Goal: Task Accomplishment & Management: Complete application form

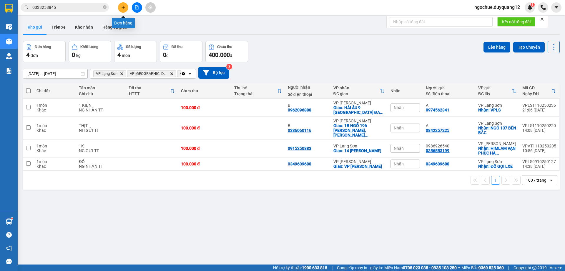
click at [125, 9] on icon "plus" at bounding box center [123, 7] width 4 height 4
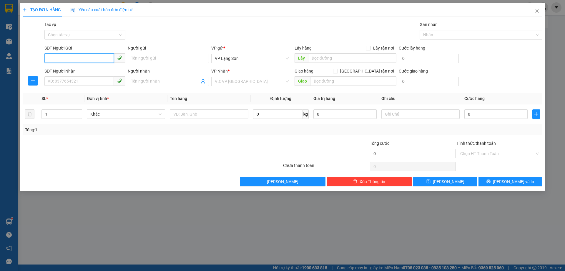
paste input "0367120251"
type input "0367120251"
click at [48, 58] on input "0367120251" at bounding box center [78, 57] width 69 height 9
click at [57, 71] on div "0367120251 - A" at bounding box center [85, 70] width 74 height 6
type input "A"
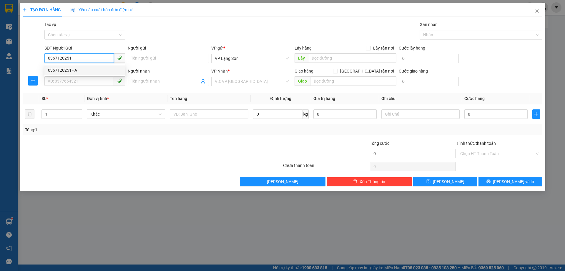
checkbox input "true"
type input "01 LIỀN KỀ 11B MỖ LaO HĐ"
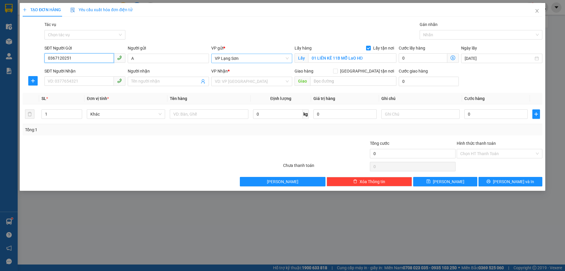
click at [243, 59] on span "VP Lạng Sơn" at bounding box center [252, 58] width 74 height 9
type input "0367120251"
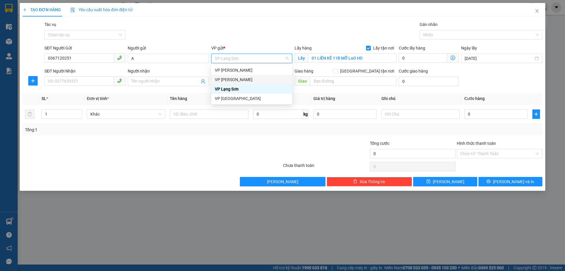
click at [228, 79] on div "VP [PERSON_NAME]" at bounding box center [252, 79] width 74 height 6
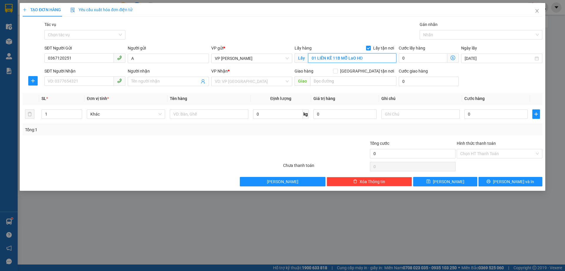
click at [353, 58] on input "01 LIỀN KỀ 11B MỖ LaO HĐ" at bounding box center [352, 57] width 88 height 9
click at [372, 57] on input "01 LIỀN KỀ 11B MỖ LaO HĐ" at bounding box center [352, 57] width 88 height 9
click at [370, 59] on input "01 LIỀN KỀ 11B MỖ LaO HĐ" at bounding box center [352, 57] width 88 height 9
click at [353, 57] on input "01 LIỀN KỀ 11B MỖ LaO HĐ" at bounding box center [352, 57] width 88 height 9
drag, startPoint x: 350, startPoint y: 59, endPoint x: 168, endPoint y: 82, distance: 183.9
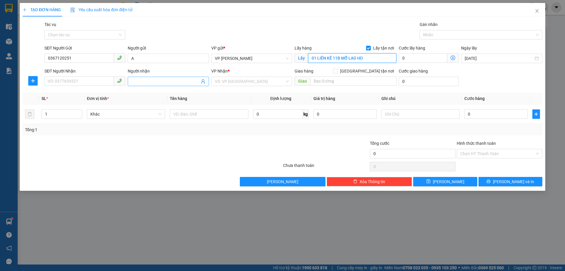
click at [174, 79] on form "SĐT Người Gửi 0367120251 Người gửi A VP gửi * VP Minh Khai Lấy hàng Lấy tận nơi…" at bounding box center [283, 67] width 520 height 44
type input "CẦU LẠC TRUNG"
click at [67, 82] on input "SĐT Người Nhận" at bounding box center [78, 80] width 69 height 9
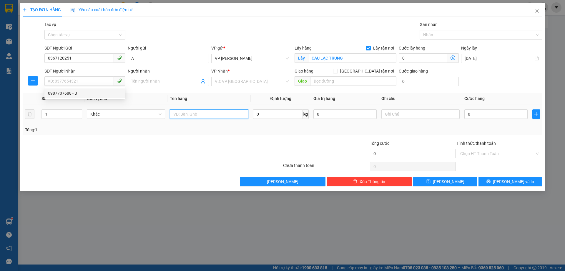
click at [200, 112] on input "text" at bounding box center [209, 113] width 78 height 9
type input "THUỐC UỐNG"
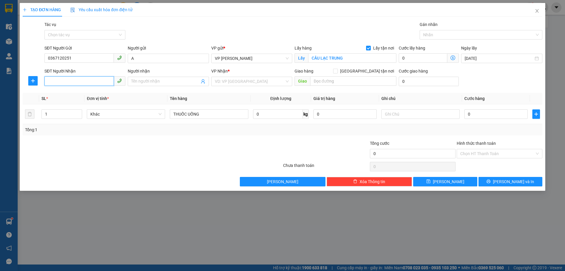
click at [71, 78] on input "SĐT Người Nhận" at bounding box center [78, 80] width 69 height 9
click at [230, 79] on input "search" at bounding box center [250, 81] width 70 height 9
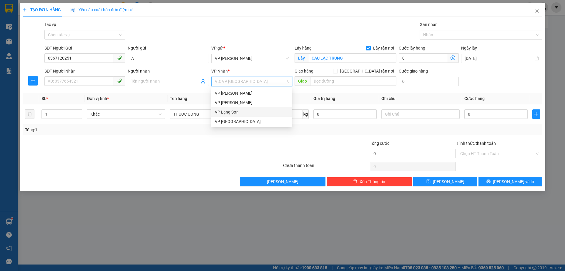
click at [226, 110] on div "VP Lạng Sơn" at bounding box center [252, 112] width 74 height 6
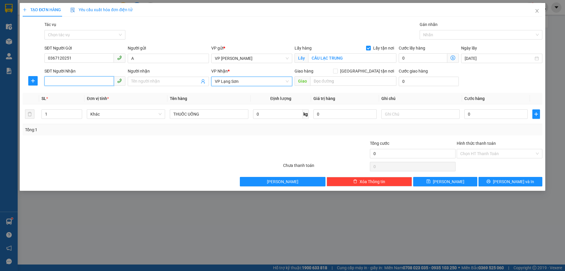
click at [72, 79] on input "SĐT Người Nhận" at bounding box center [78, 80] width 69 height 9
click at [60, 94] on div "0989750448" at bounding box center [85, 93] width 74 height 6
type input "0989750448"
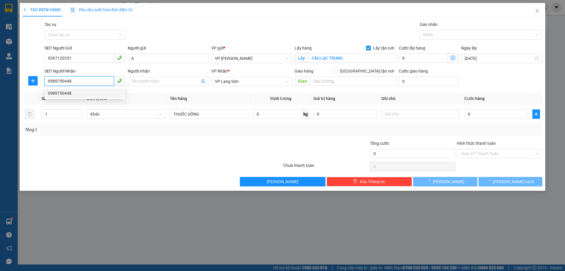
checkbox input "true"
type input "19 LÝ THÁI TỔ"
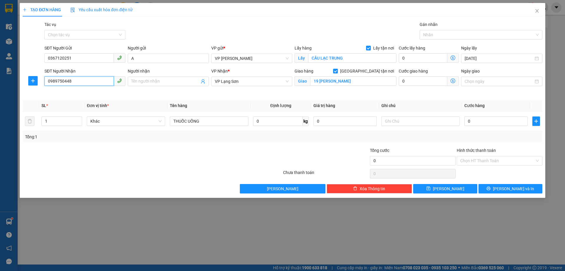
click at [80, 82] on input "0989750448" at bounding box center [78, 80] width 69 height 9
type input "0989750409"
type input "KS HOÀNG THỊNH"
click at [152, 80] on input "Người nhận" at bounding box center [165, 81] width 68 height 6
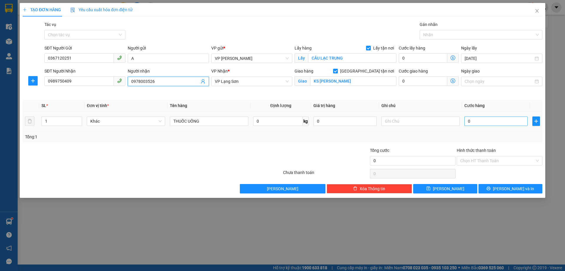
type input "0978003526"
click at [487, 120] on input "0" at bounding box center [496, 120] width 63 height 9
type input "1"
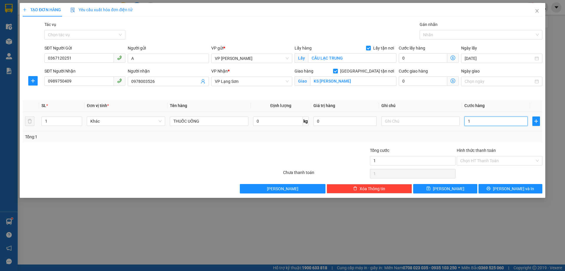
type input "10"
type input "100"
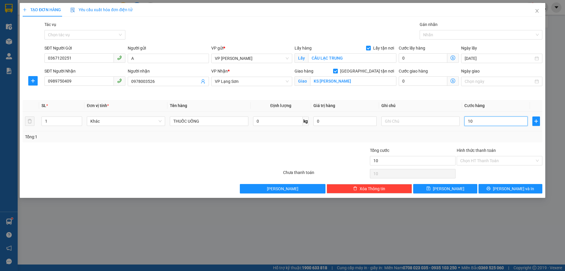
type input "100"
type input "100.000"
click at [405, 121] on input "text" at bounding box center [421, 120] width 78 height 9
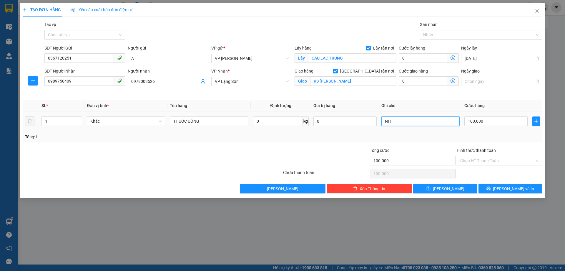
type input "N"
type input "GỬI TT"
click at [441, 185] on button "[PERSON_NAME]" at bounding box center [445, 188] width 64 height 9
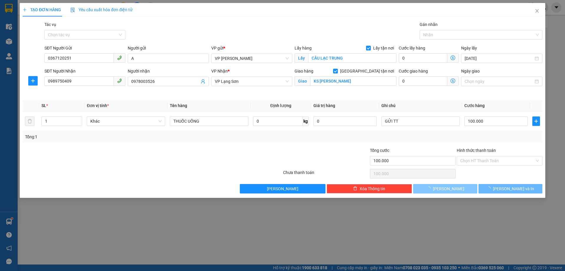
checkbox input "false"
type input "0"
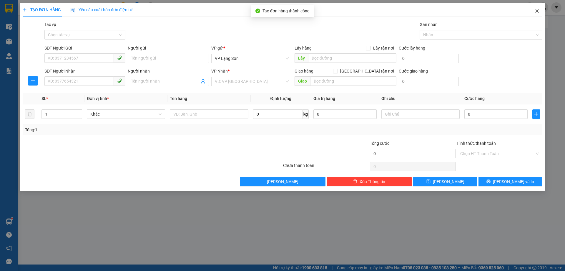
click at [537, 10] on icon "close" at bounding box center [536, 11] width 3 height 4
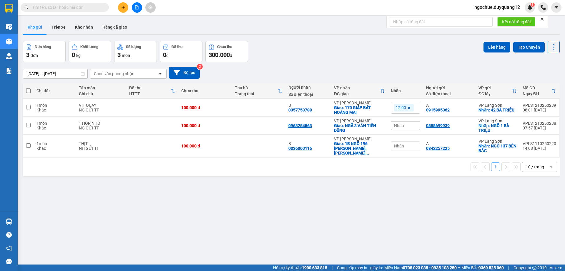
click at [146, 73] on div "Chọn văn phòng nhận" at bounding box center [124, 73] width 68 height 9
click at [129, 86] on div "VP Lạng Sơn" at bounding box center [128, 86] width 77 height 11
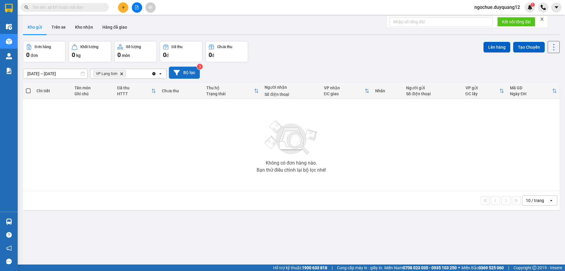
click at [187, 74] on button "Bộ lọc" at bounding box center [184, 73] width 31 height 12
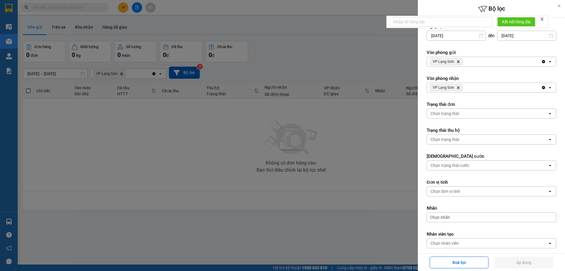
click at [491, 62] on div "VP Lạng Sơn Delete" at bounding box center [484, 61] width 114 height 9
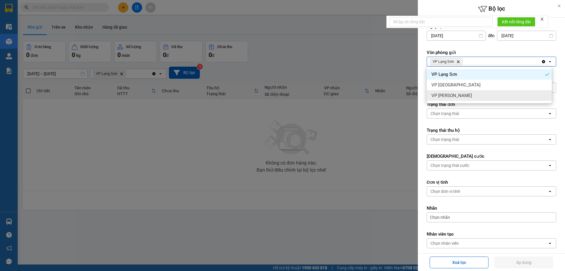
click at [454, 95] on span "VP [PERSON_NAME]" at bounding box center [452, 95] width 41 height 6
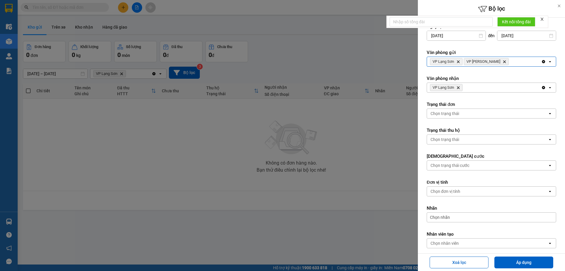
click at [490, 87] on div "VP Lạng Sơn Delete" at bounding box center [484, 87] width 114 height 9
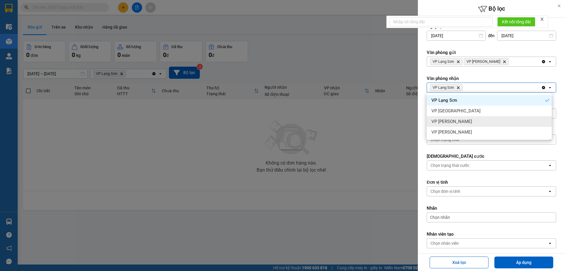
click at [456, 120] on span "VP [PERSON_NAME]" at bounding box center [452, 121] width 41 height 6
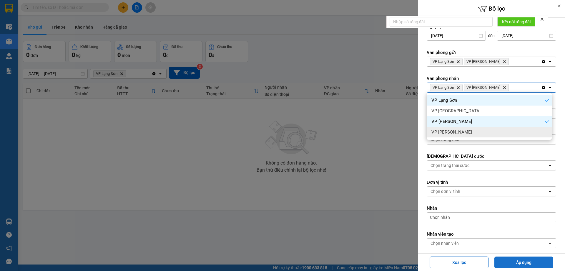
click at [521, 262] on button "Áp dụng" at bounding box center [524, 262] width 59 height 12
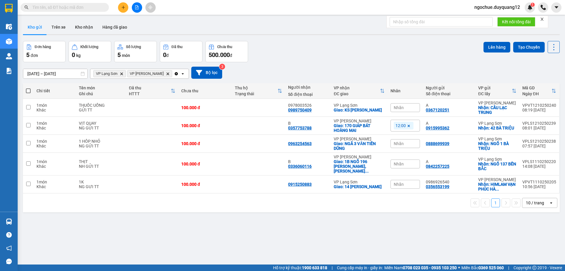
click at [396, 106] on span "Nhãn" at bounding box center [399, 107] width 10 height 5
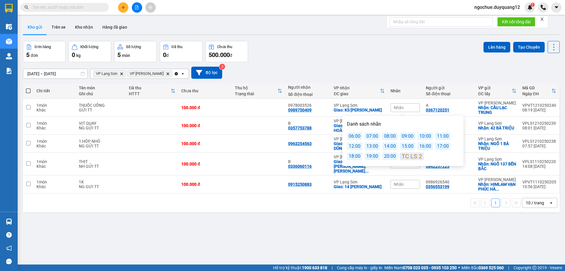
click at [357, 148] on div "12:00" at bounding box center [354, 146] width 15 height 8
click at [361, 52] on div "Đơn hàng 5 đơn Khối lượng 0 kg Số lượng 5 món Đã thu 0 đ Chưa thu 500.000 đ Lên…" at bounding box center [291, 51] width 537 height 21
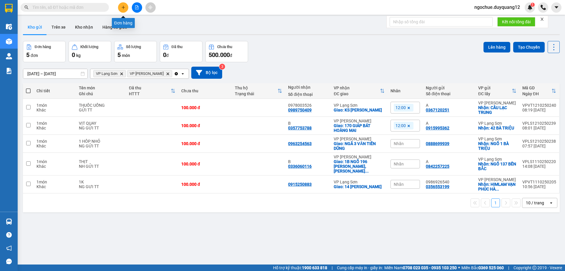
click at [124, 6] on icon "plus" at bounding box center [123, 7] width 4 height 4
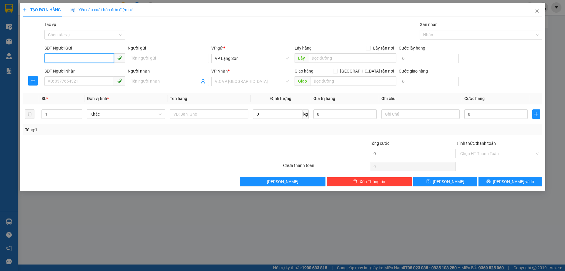
paste input "0936398182"
click at [49, 57] on input "0936398182" at bounding box center [78, 57] width 69 height 9
type input "0936398182"
click at [57, 68] on div "0936398182 - B" at bounding box center [85, 70] width 74 height 6
type input "B"
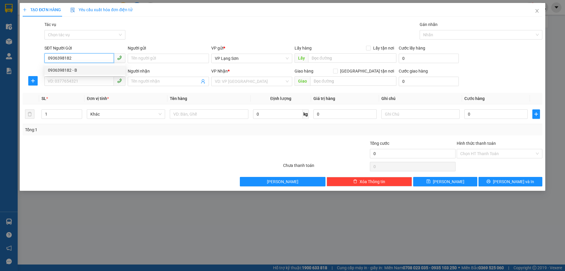
checkbox input "true"
type input "VPHN"
type input "0936398182"
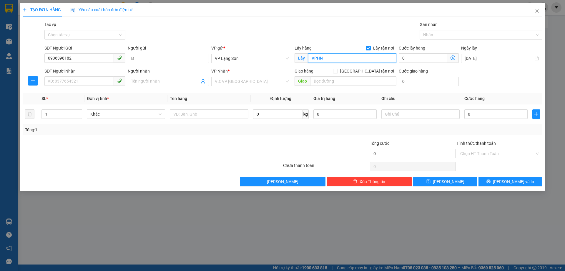
click at [334, 59] on input "VPHN" at bounding box center [352, 57] width 88 height 9
type input "NGÕ 5 HOÀNG QUỐC VIỆT"
drag, startPoint x: 80, startPoint y: 59, endPoint x: 28, endPoint y: 60, distance: 52.1
click at [28, 60] on div "SĐT Người Gửi 0936398182 0936398182 Người gửi B VP gửi * VP Lạng Sơn Lấy hàng L…" at bounding box center [282, 55] width 521 height 21
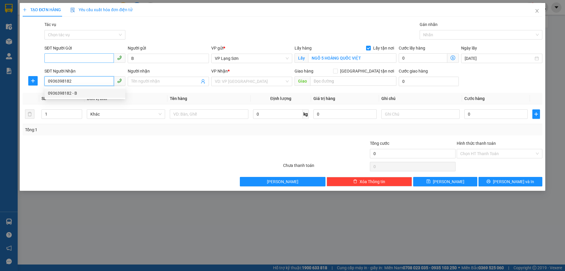
type input "0936398182"
click at [62, 56] on input "SĐT Người Gửi" at bounding box center [78, 57] width 69 height 9
click at [251, 56] on span "VP Lạng Sơn" at bounding box center [252, 58] width 74 height 9
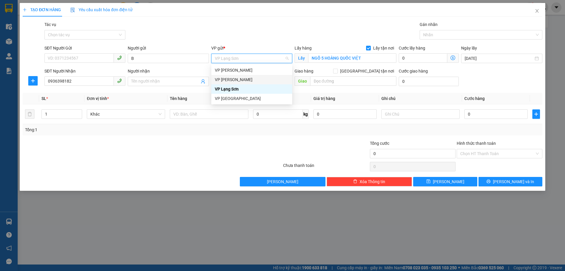
click at [237, 78] on div "VP [PERSON_NAME]" at bounding box center [252, 79] width 74 height 6
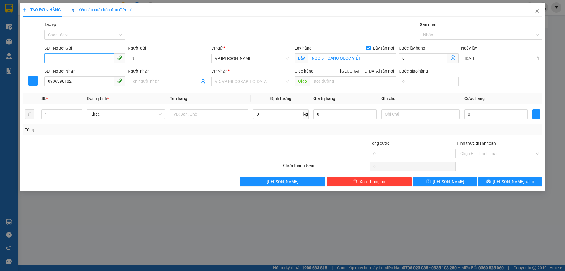
click at [70, 57] on input "SĐT Người Gửi" at bounding box center [78, 57] width 69 height 9
type input "0976424238"
click at [79, 79] on input "0936398182" at bounding box center [78, 80] width 69 height 9
click at [79, 81] on input "0936398182" at bounding box center [78, 80] width 69 height 9
click at [235, 82] on input "search" at bounding box center [250, 81] width 70 height 9
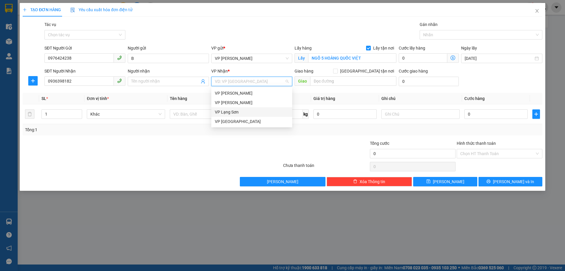
click at [230, 112] on div "VP Lạng Sơn" at bounding box center [252, 112] width 74 height 6
click at [337, 69] on input "[GEOGRAPHIC_DATA] tận nơi" at bounding box center [335, 71] width 4 height 4
checkbox input "true"
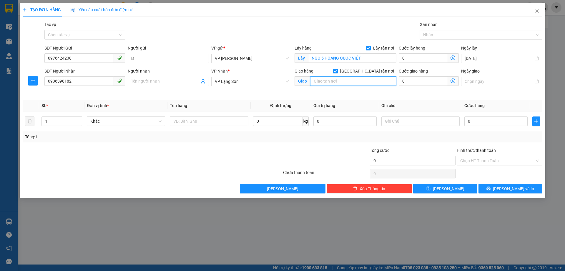
click at [338, 85] on input "text" at bounding box center [353, 80] width 86 height 9
type input "NGÕ 109 [PERSON_NAME]"
click at [484, 123] on input "0" at bounding box center [496, 120] width 63 height 9
type input "1"
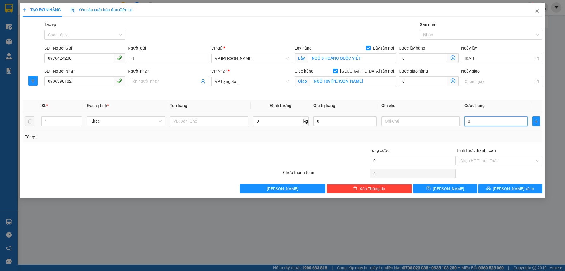
type input "1"
type input "10"
type input "100"
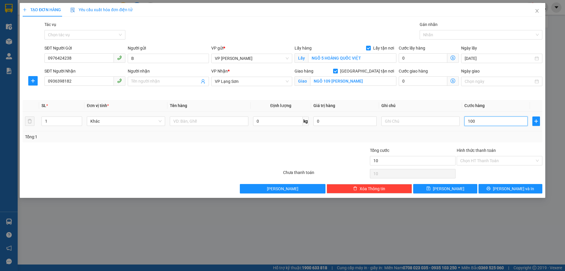
type input "100"
type input "100.000"
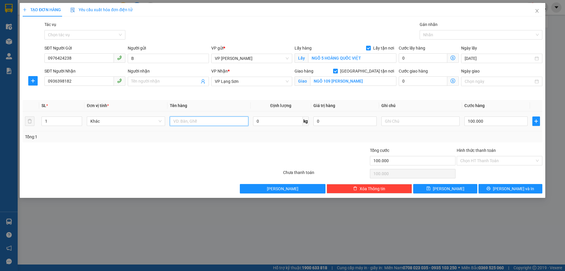
click at [202, 122] on input "text" at bounding box center [209, 120] width 78 height 9
type input "HOA TƯƠI"
click at [417, 121] on input "text" at bounding box center [421, 120] width 78 height 9
type input "NHẬN TT"
click at [451, 187] on span "[PERSON_NAME]" at bounding box center [448, 188] width 31 height 6
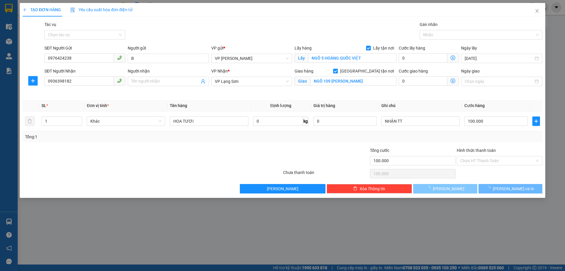
checkbox input "false"
type input "0"
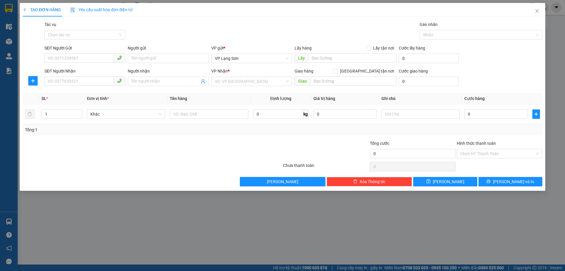
click at [251, 226] on div "TẠO ĐƠN HÀNG Yêu cầu xuất hóa đơn điện tử Transit Pickup Surcharge Ids Transit …" at bounding box center [282, 135] width 565 height 271
click at [109, 246] on div "TẠO ĐƠN HÀNG Yêu cầu xuất hóa đơn điện tử Transit Pickup Surcharge Ids Transit …" at bounding box center [282, 135] width 565 height 271
click at [537, 12] on icon "close" at bounding box center [537, 11] width 5 height 5
